Goal: Check status: Check status

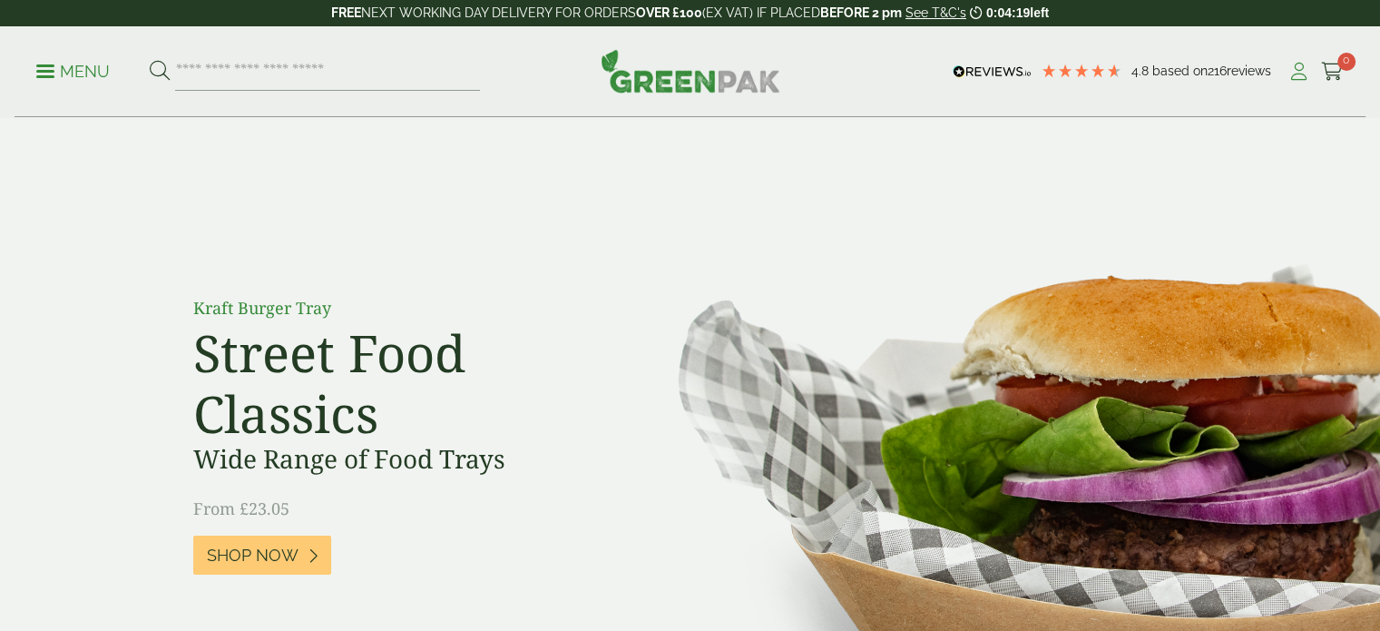
click at [1302, 63] on icon at bounding box center [1298, 72] width 23 height 18
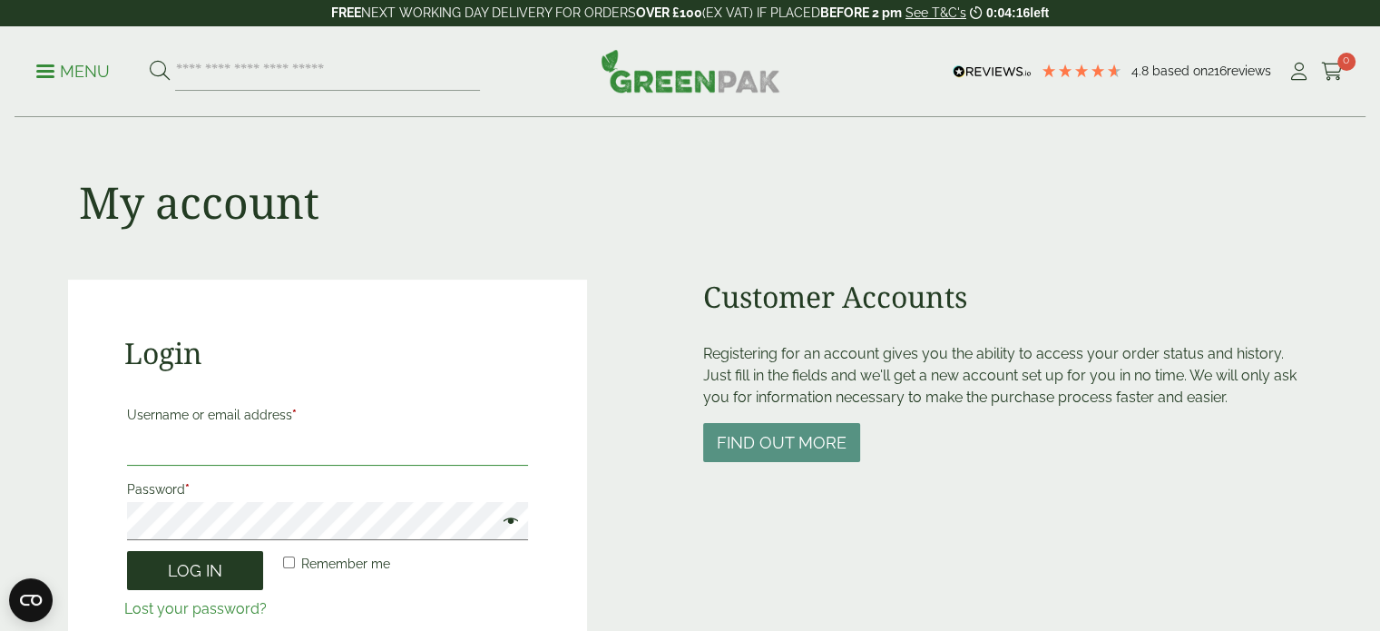
type input "**********"
click at [191, 563] on button "Log in" at bounding box center [195, 570] width 136 height 39
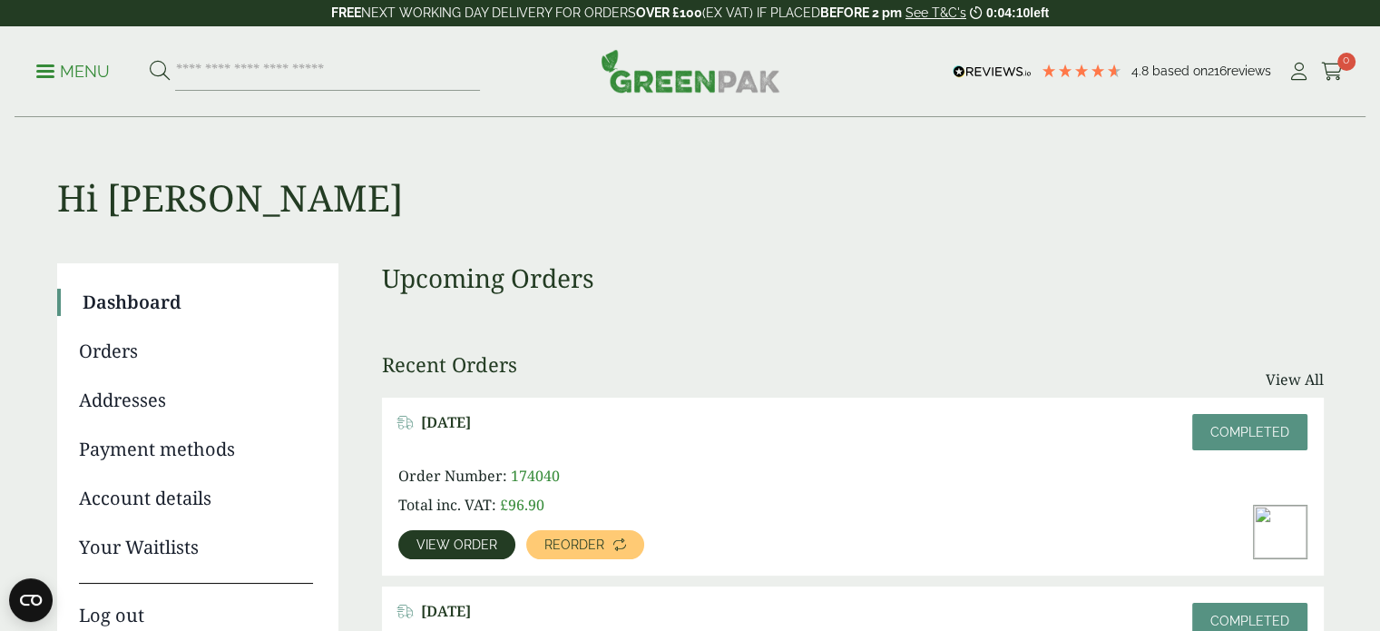
click at [484, 545] on span "View order" at bounding box center [456, 544] width 81 height 13
